Goal: Information Seeking & Learning: Learn about a topic

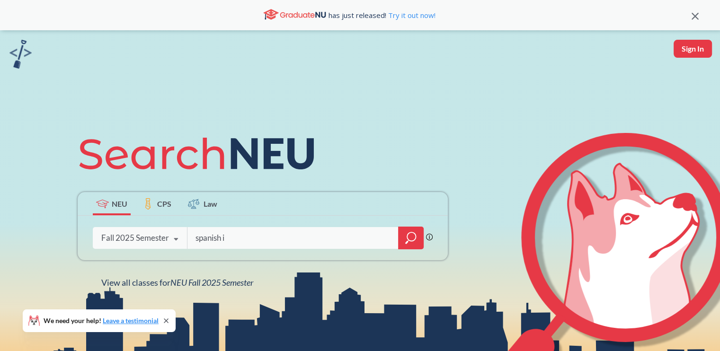
type input "spanish"
type input "special topics in spanish linguistis"
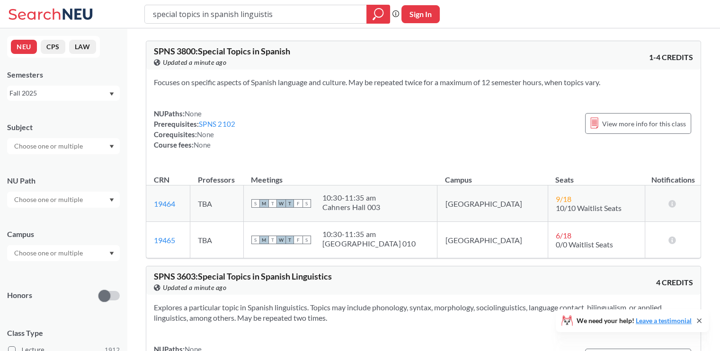
click at [319, 100] on div "Focuses on specific aspects of Spanish language and culture. May be repeated tw…" at bounding box center [423, 118] width 554 height 96
click at [286, 15] on input "special topics in spanish linguistis" at bounding box center [256, 14] width 208 height 16
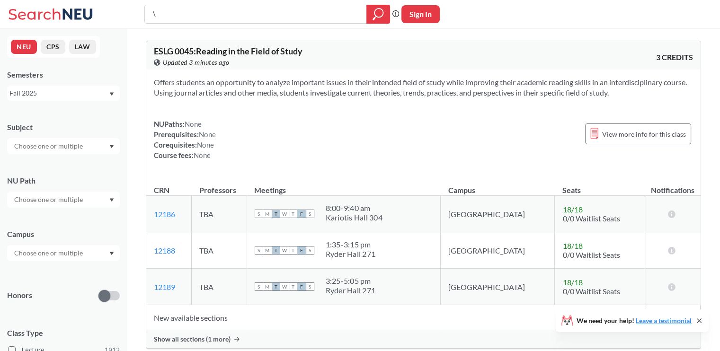
click at [82, 143] on input "text" at bounding box center [49, 146] width 80 height 11
type input "spns"
click at [76, 160] on div "SPNS ( 12 )" at bounding box center [65, 163] width 107 height 10
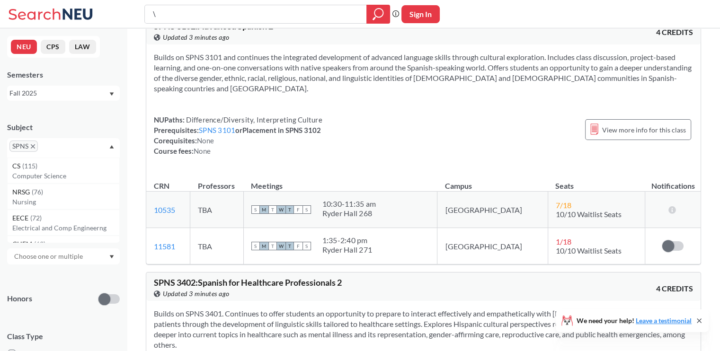
scroll to position [2304, 0]
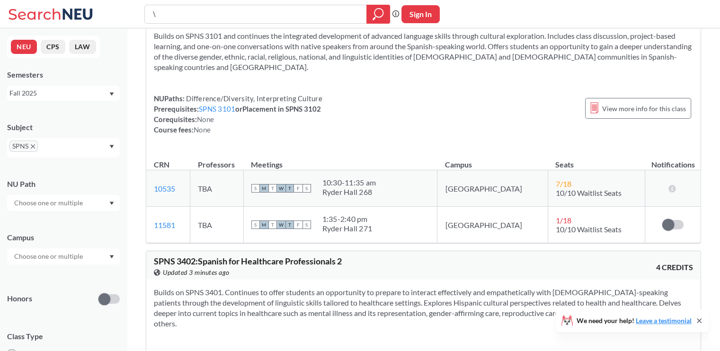
click at [701, 321] on icon at bounding box center [699, 321] width 8 height 8
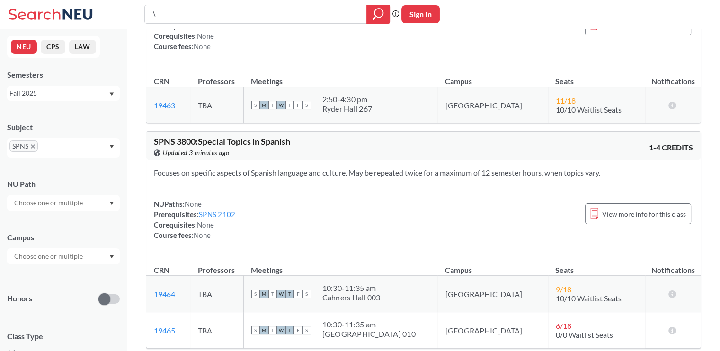
scroll to position [2825, 0]
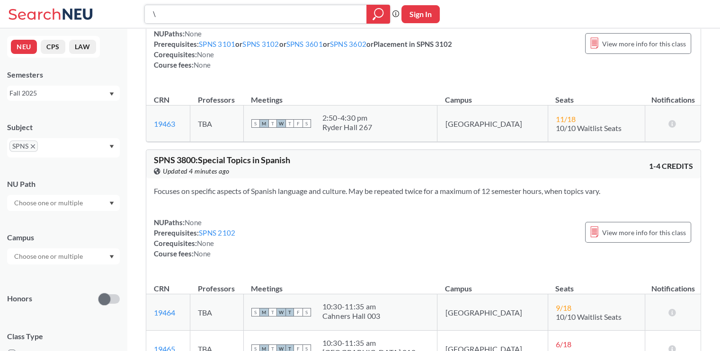
click at [170, 11] on input "\" at bounding box center [256, 14] width 208 height 16
click at [483, 5] on div "Phrase search guarantees the exact search appears in the results. Ex. If you wa…" at bounding box center [360, 14] width 720 height 28
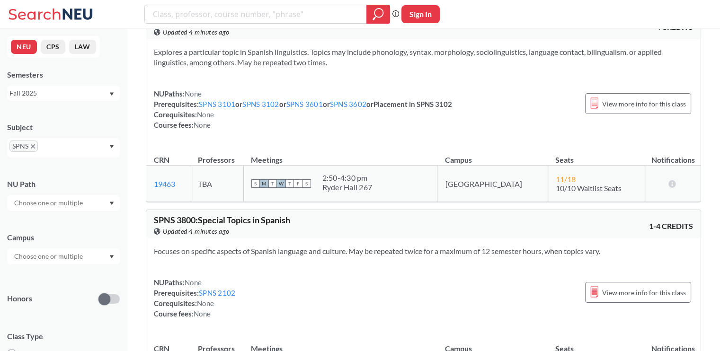
scroll to position [2967, 0]
